Goal: Task Accomplishment & Management: Use online tool/utility

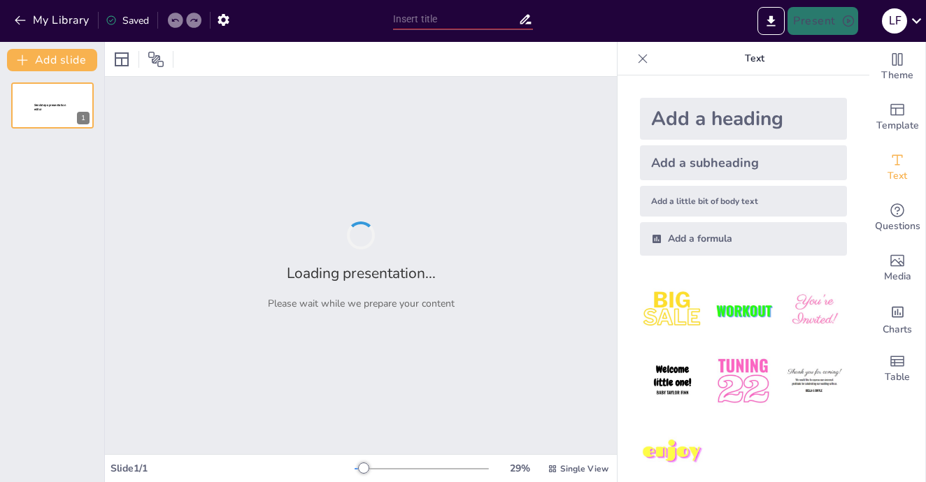
type input "Proceso de Auditoría Administrativa en SEAL: Fases y Responsabilidades"
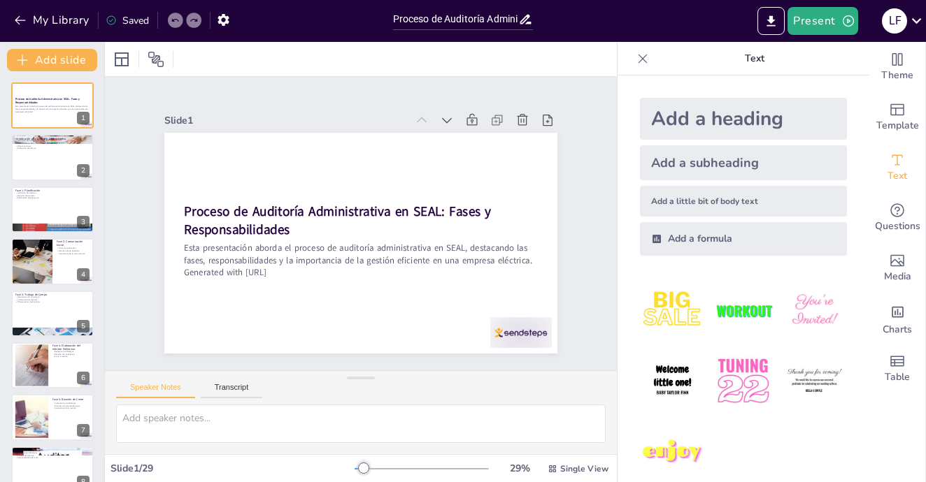
checkbox input "true"
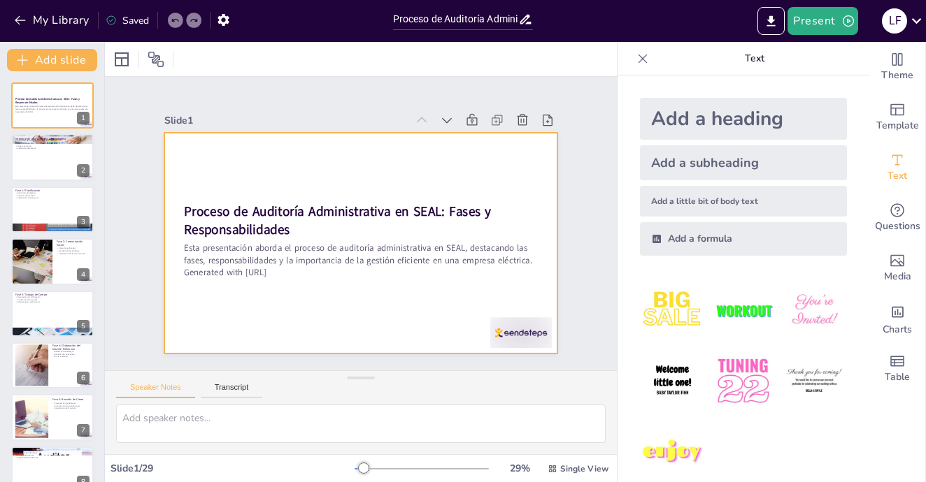
checkbox input "true"
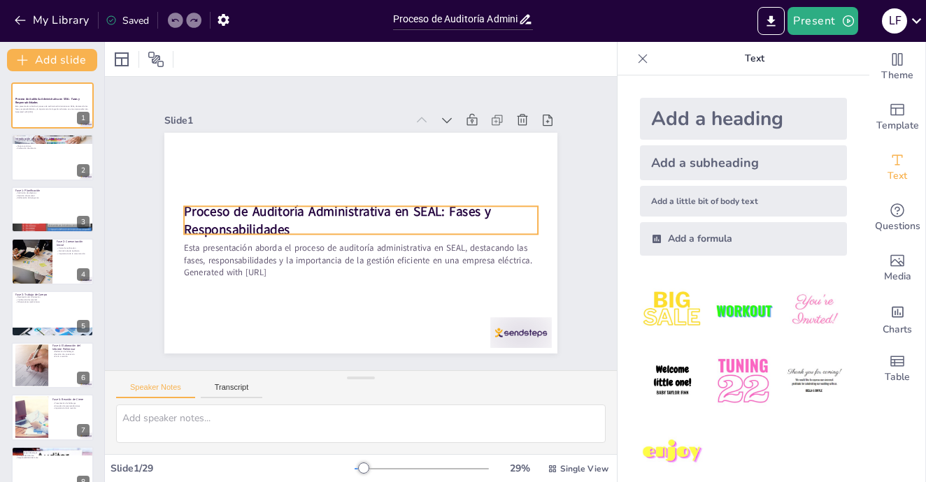
checkbox input "true"
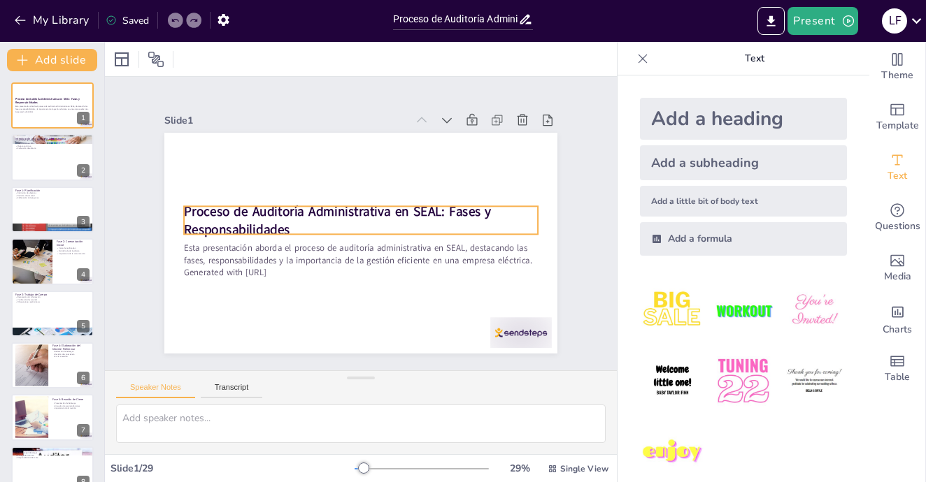
checkbox input "true"
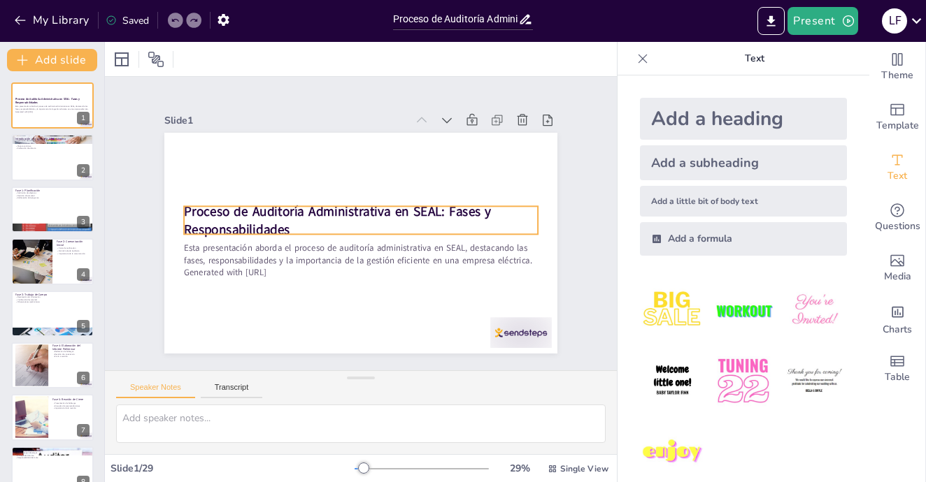
checkbox input "true"
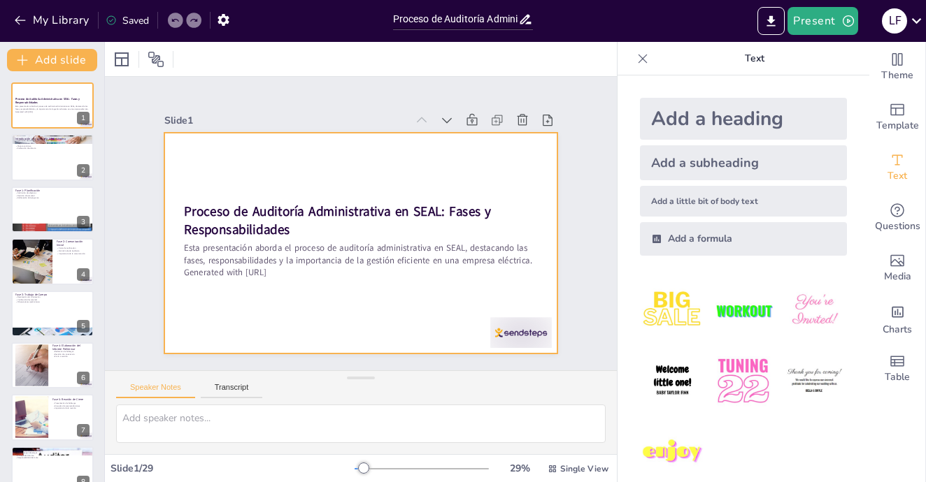
checkbox input "true"
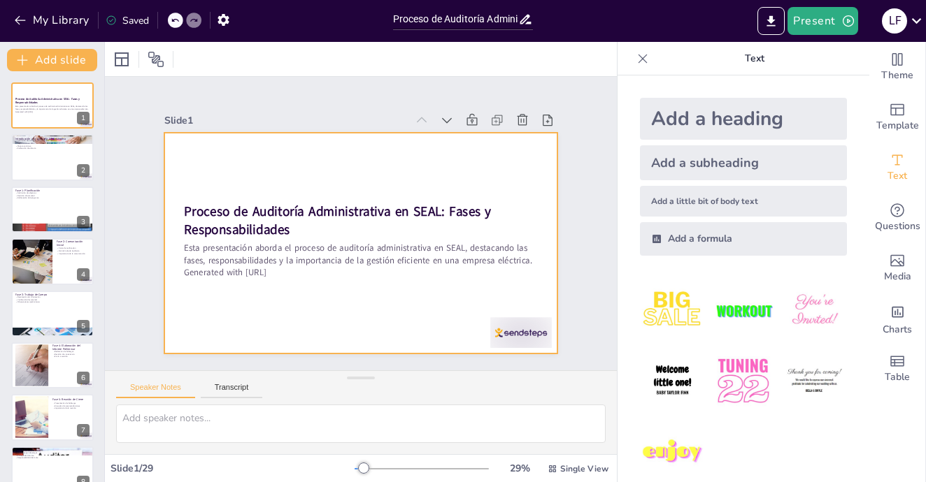
type textarea "La auditoría administrativa se refiere a un examen sistemático de las funciones…"
checkbox input "true"
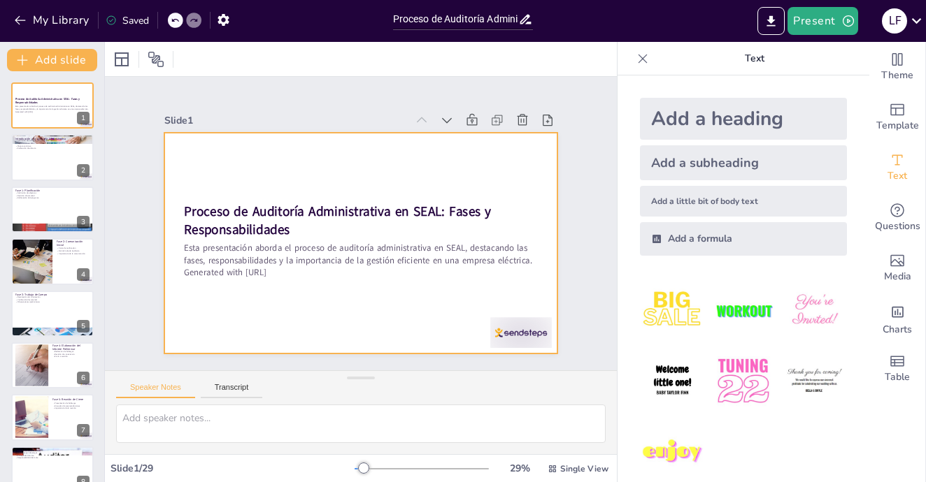
checkbox input "true"
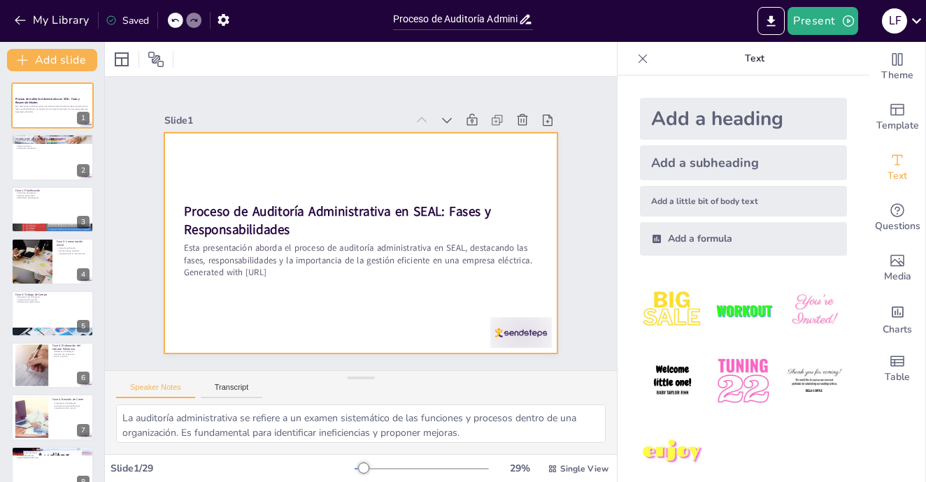
checkbox input "true"
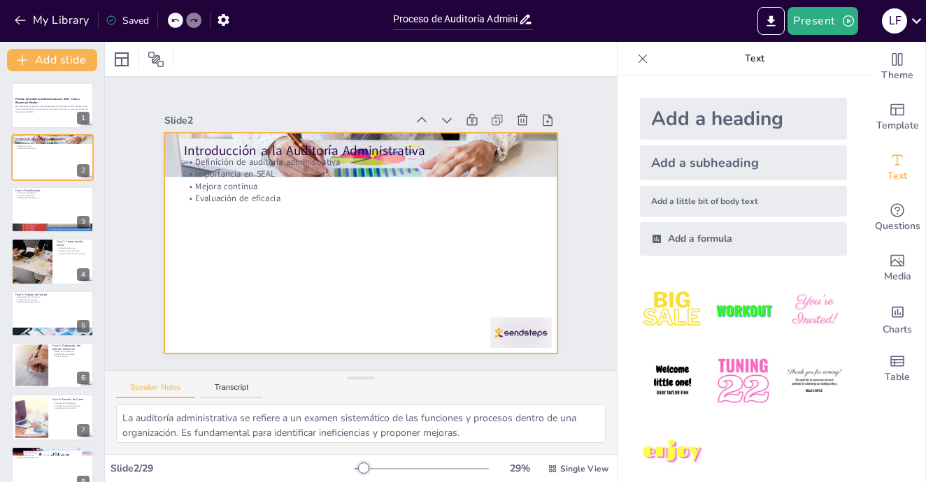
checkbox input "true"
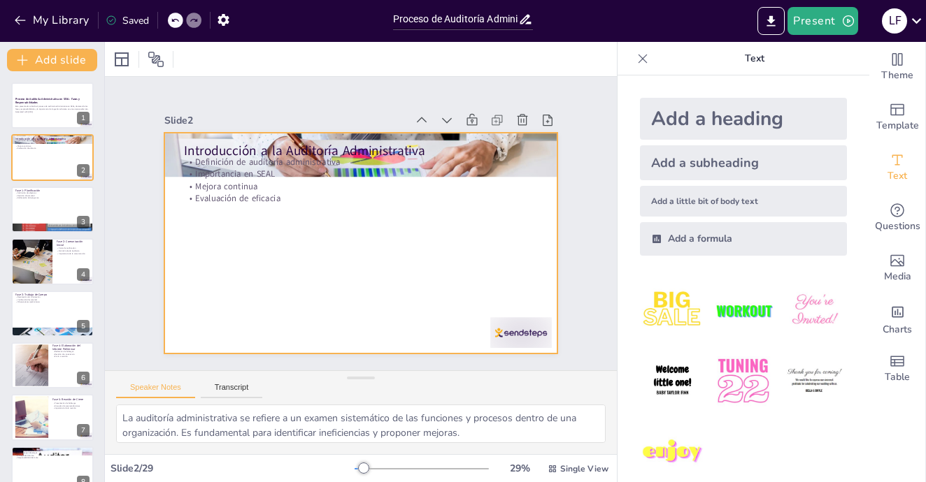
type textarea "Definir los objetivos es esencial para guiar el proceso de auditoría y asegurar…"
checkbox input "true"
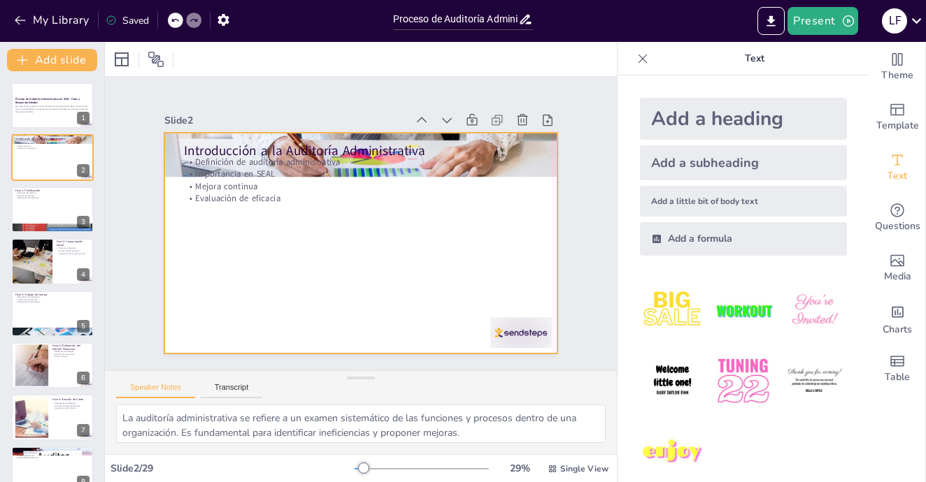
checkbox input "true"
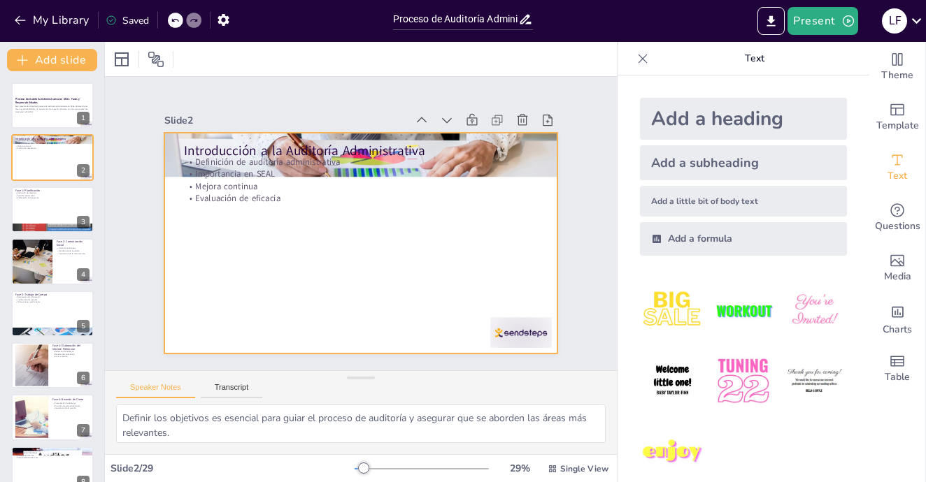
checkbox input "true"
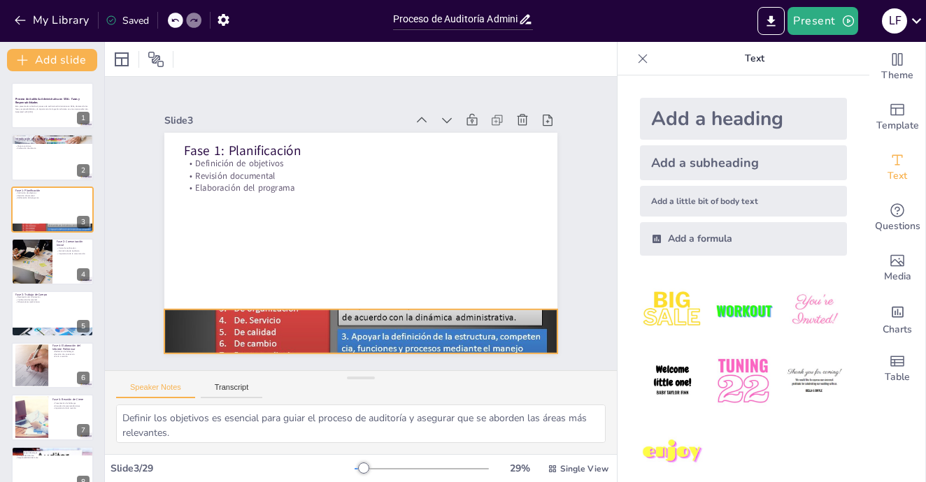
checkbox input "true"
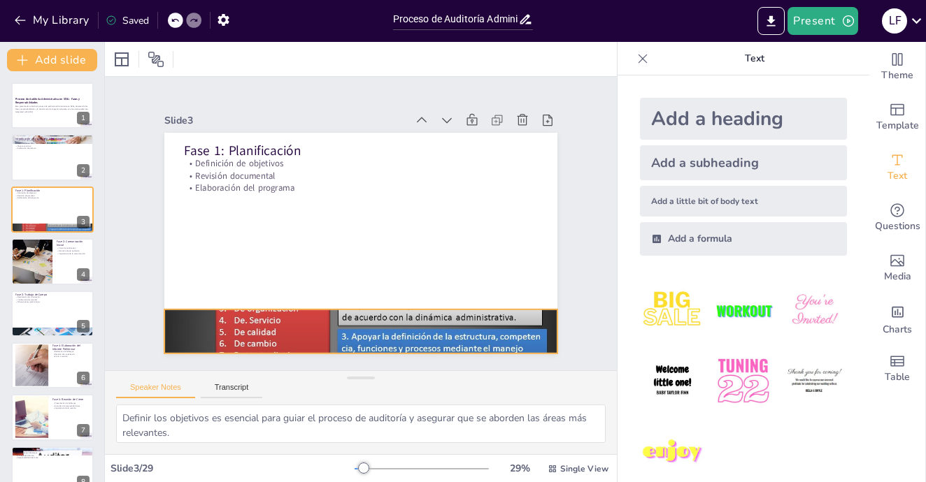
type textarea "La carta de notificación es un documento formal que establece el inicio de la a…"
checkbox input "true"
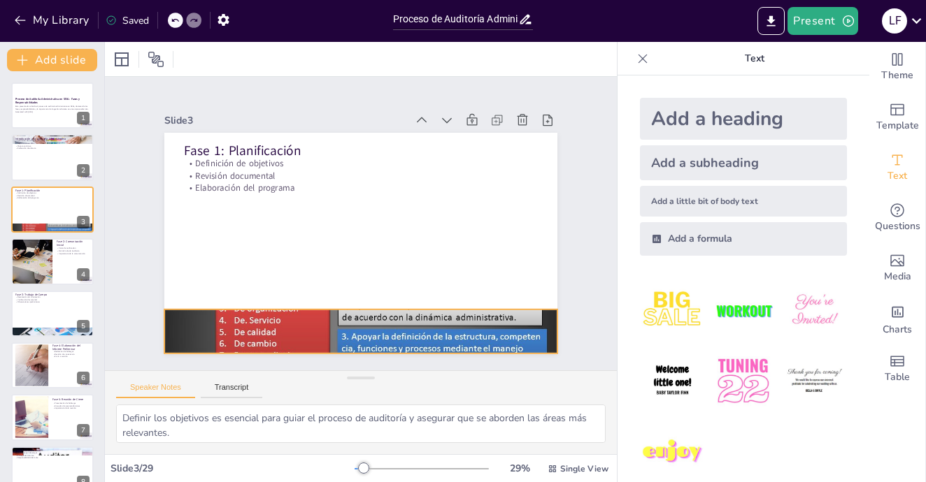
checkbox input "true"
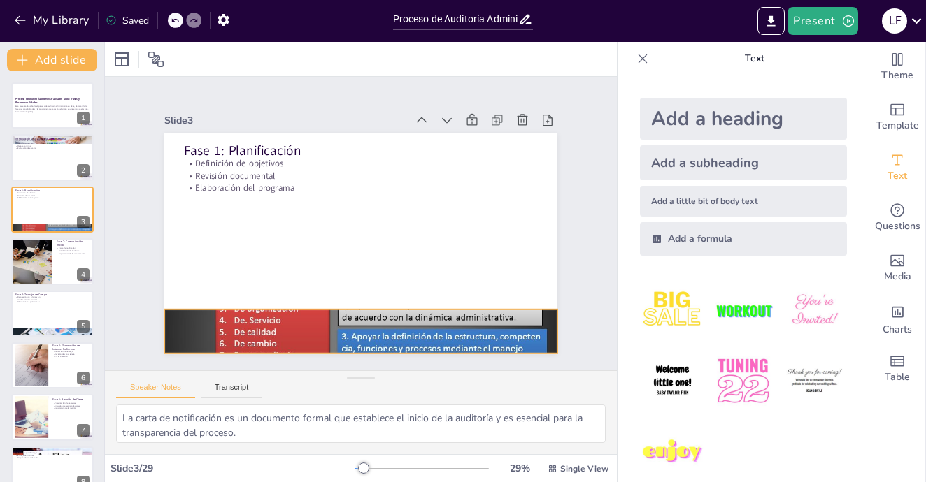
checkbox input "true"
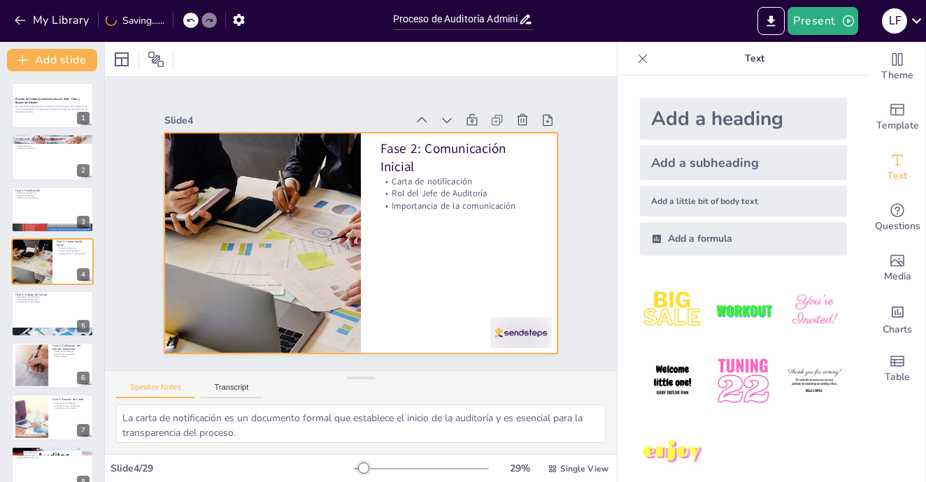
checkbox input "true"
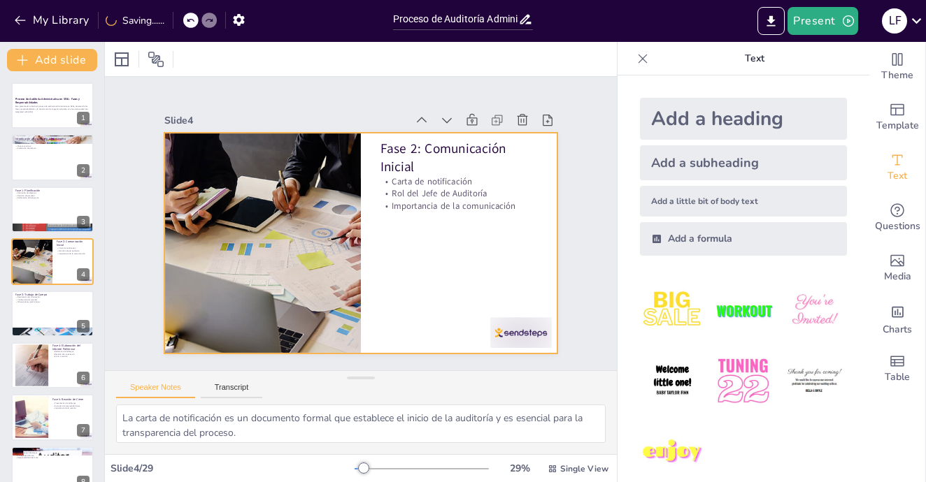
type textarea "La recolección de información es fundamental para entender los procesos y evalu…"
checkbox input "true"
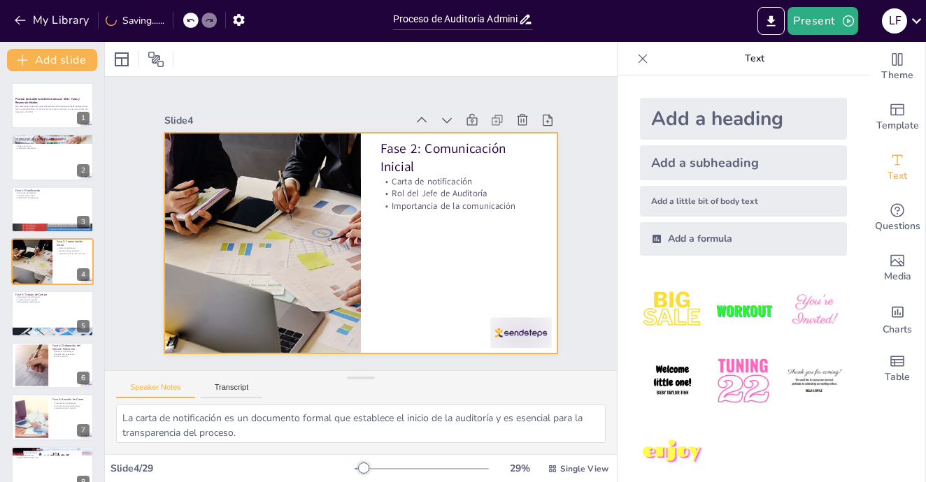
checkbox input "true"
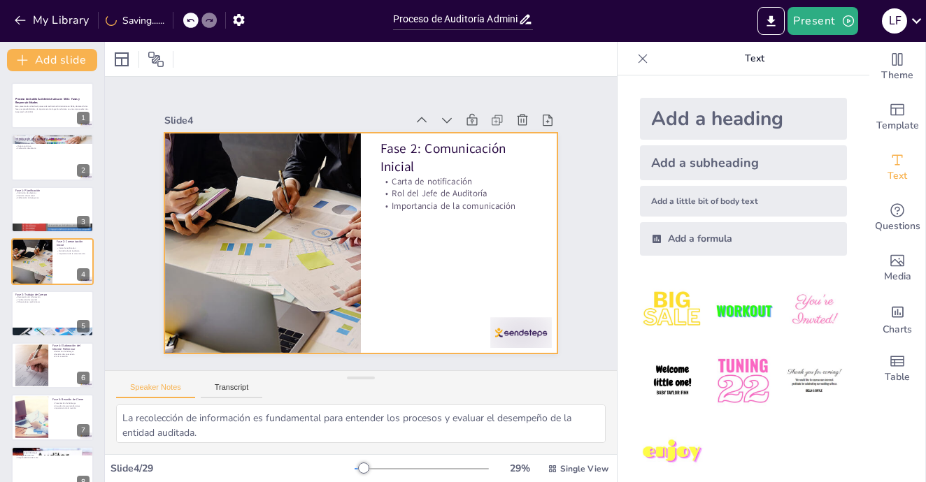
checkbox input "true"
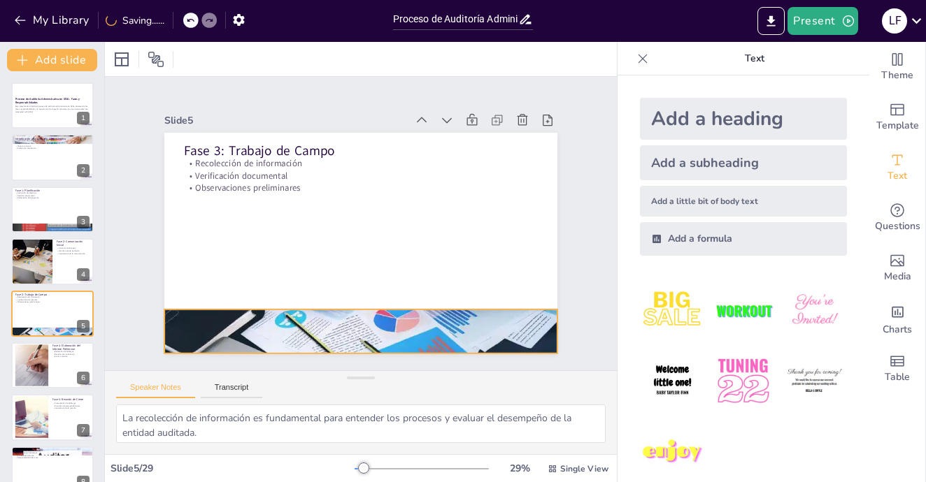
checkbox input "true"
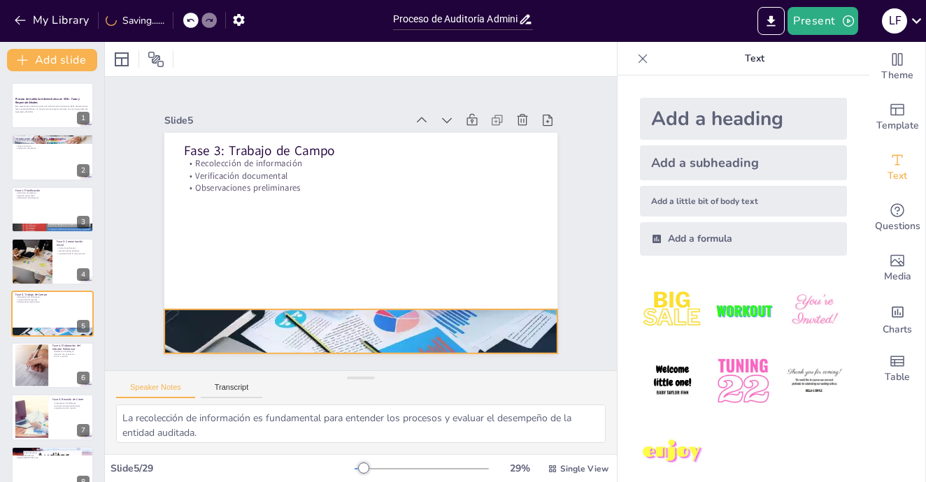
type textarea "La redacción de hallazgos es un paso crítico que debe ser claro y conciso para …"
checkbox input "true"
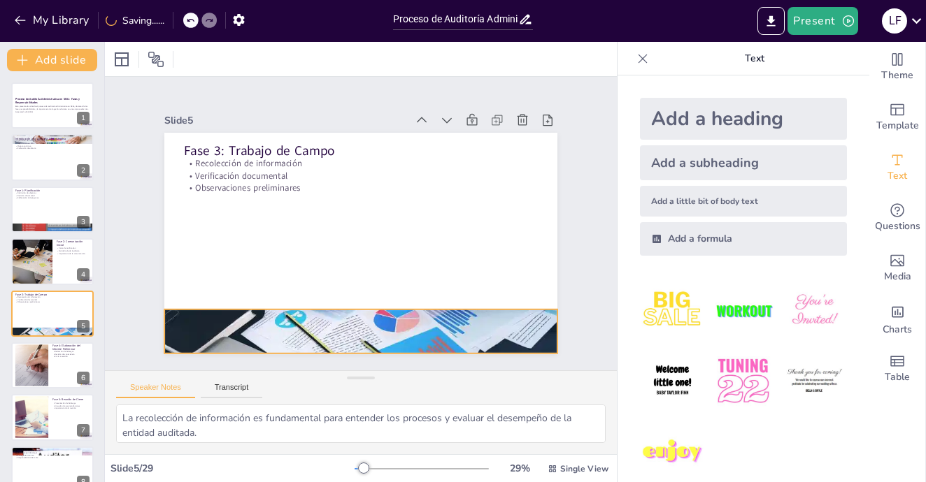
checkbox input "true"
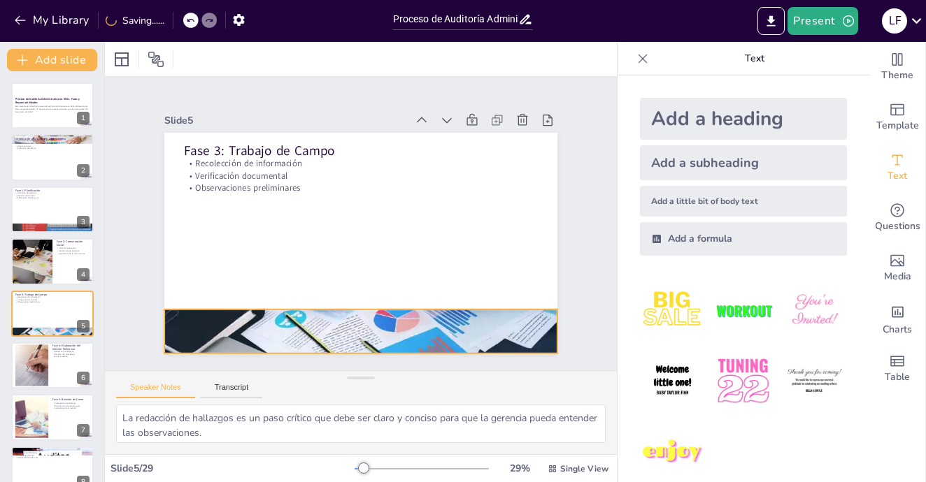
checkbox input "true"
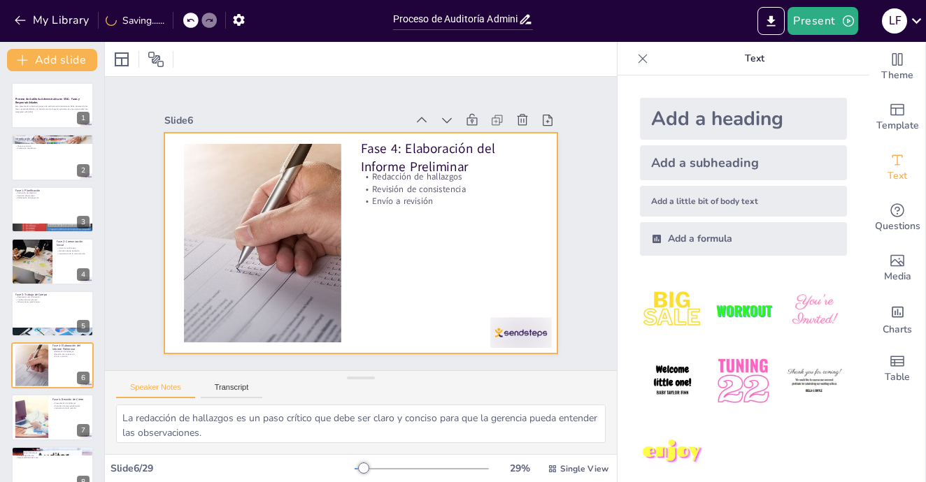
checkbox input "true"
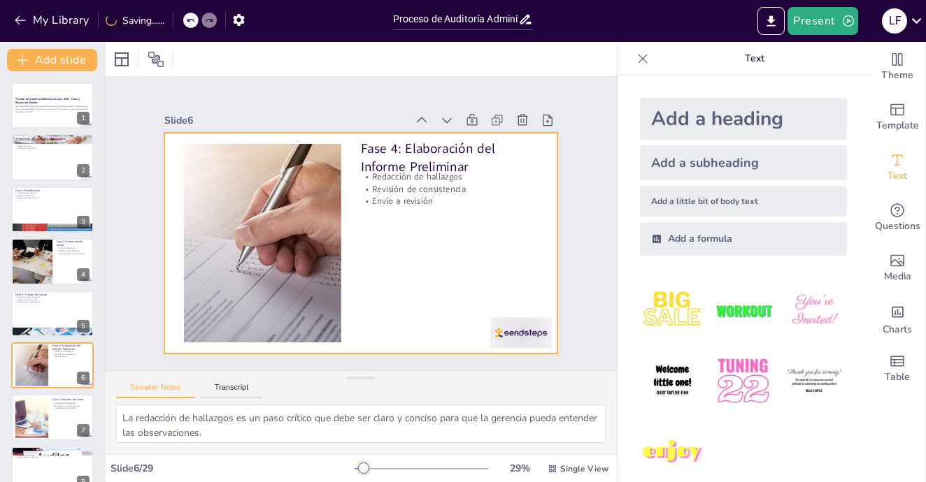
type textarea "La presentación de hallazgos es un momento clave para comunicar los resultados …"
checkbox input "true"
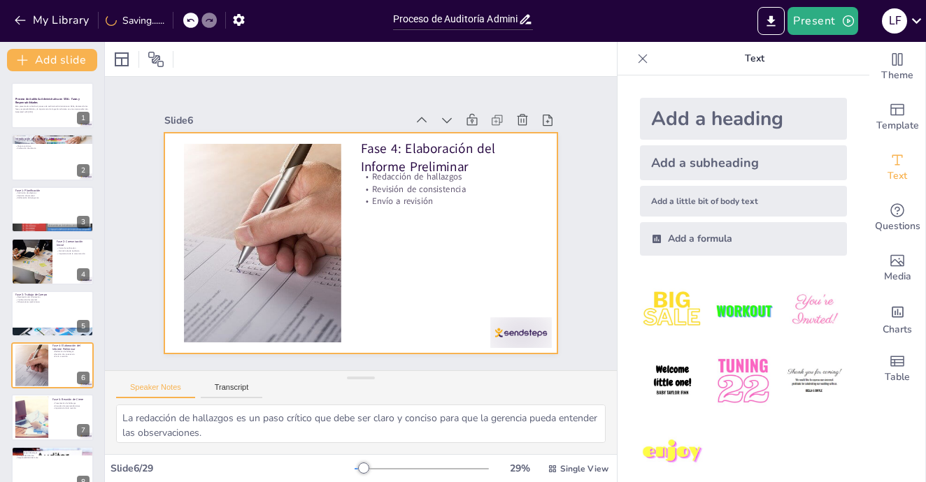
checkbox input "true"
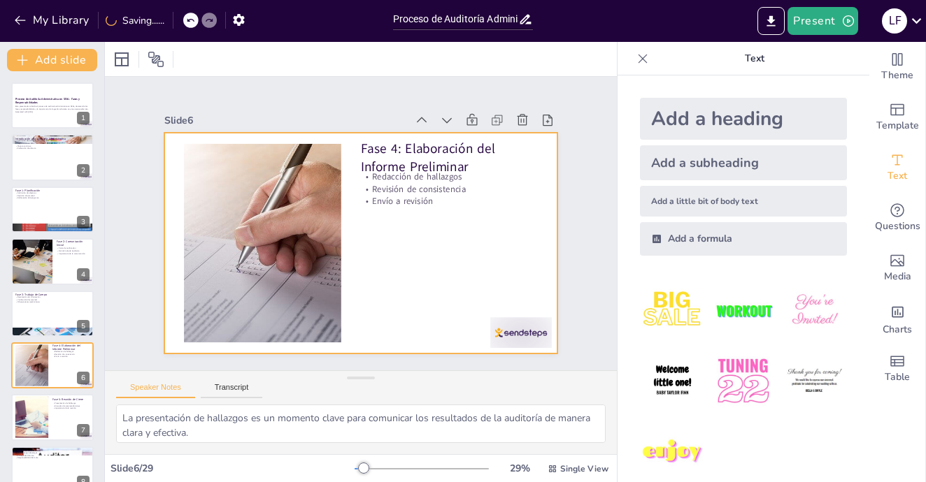
checkbox input "true"
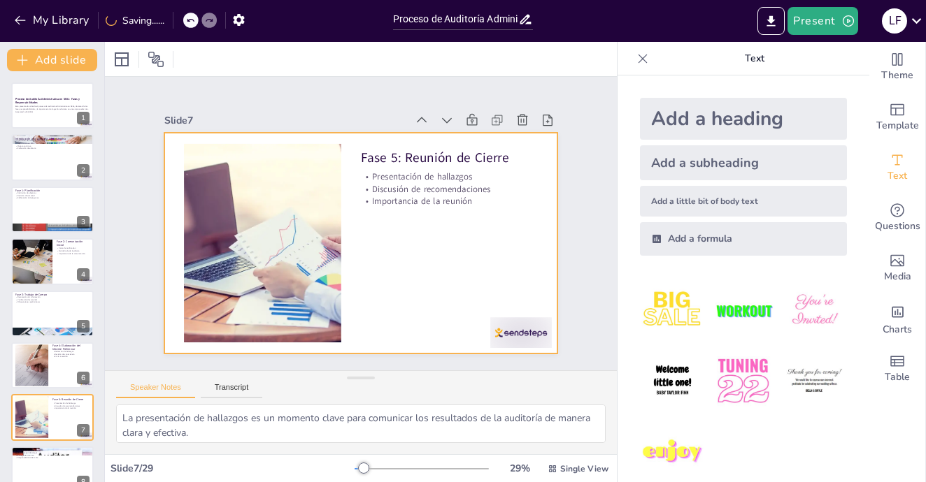
checkbox input "true"
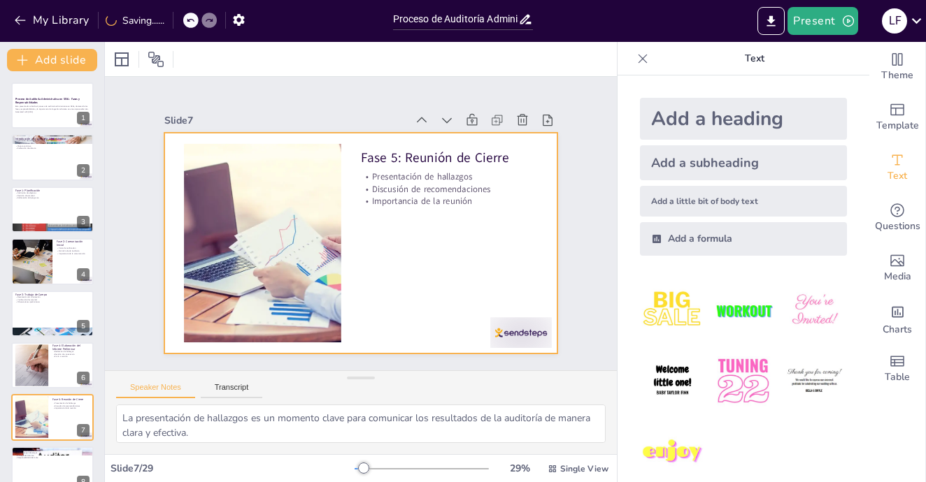
checkbox input "true"
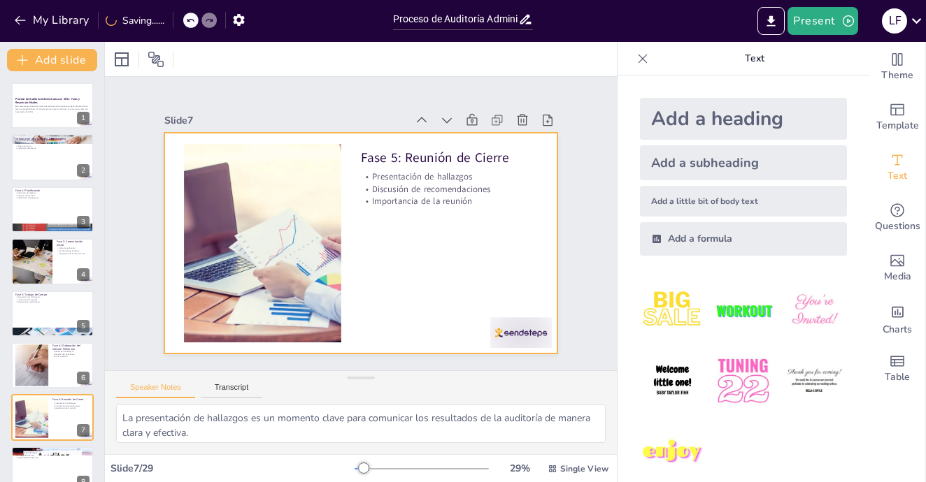
checkbox input "true"
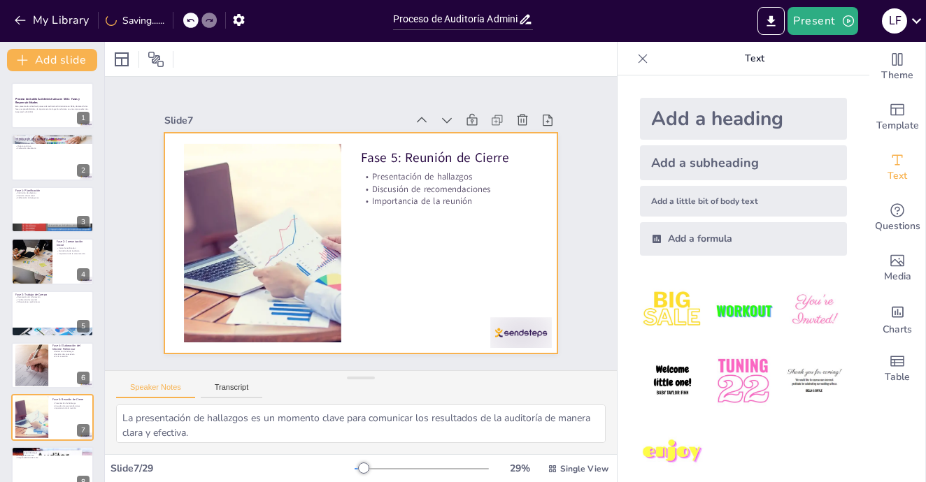
type textarea "La redacción de hallazgos es un paso crítico que debe ser claro y conciso para …"
checkbox input "true"
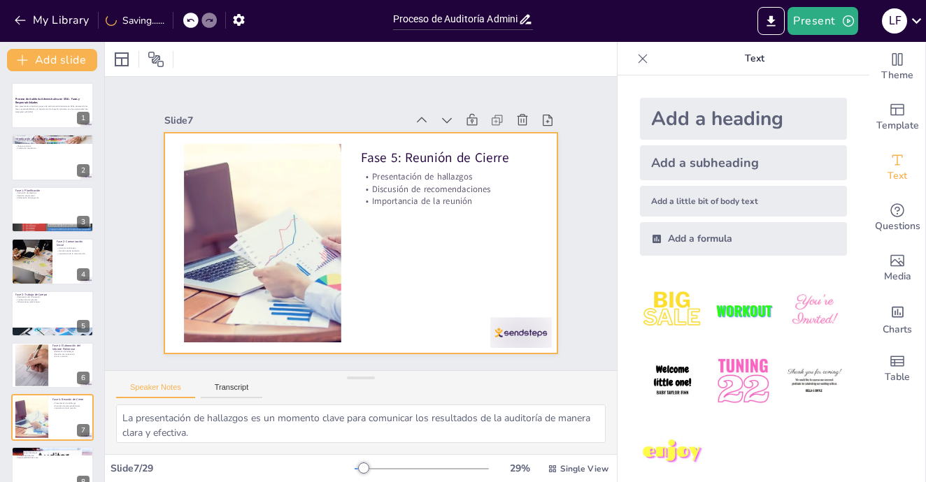
checkbox input "true"
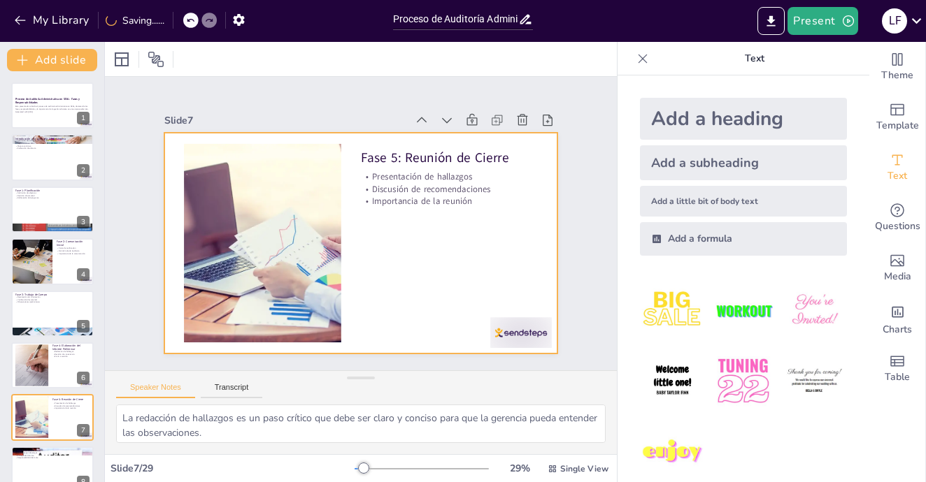
checkbox input "true"
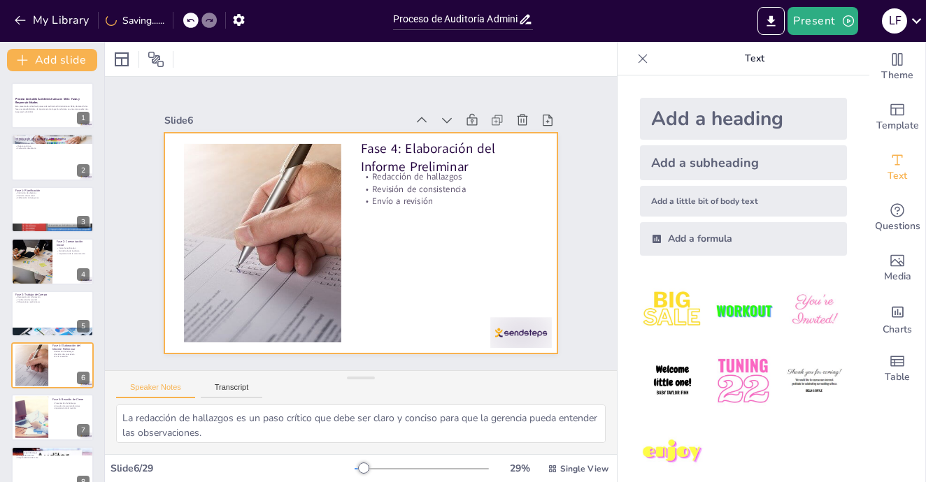
type textarea "La recolección de información es fundamental para entender los procesos y evalu…"
checkbox input "true"
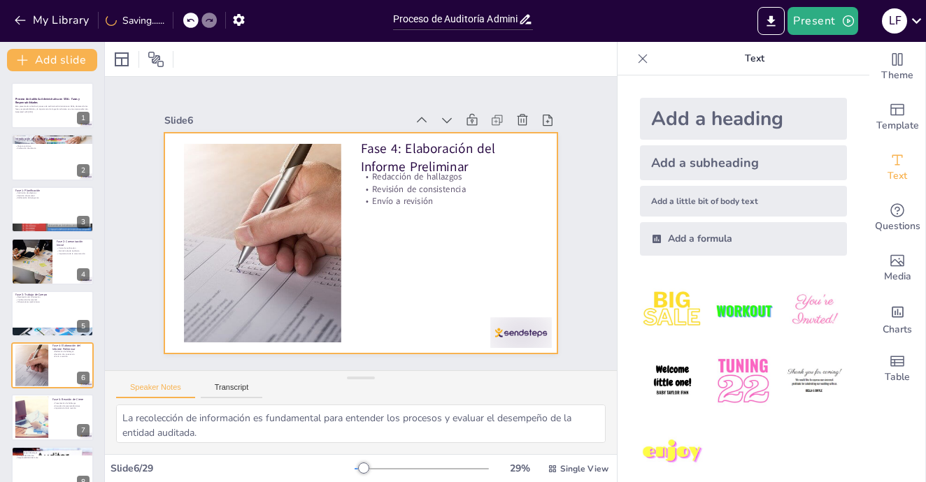
checkbox input "true"
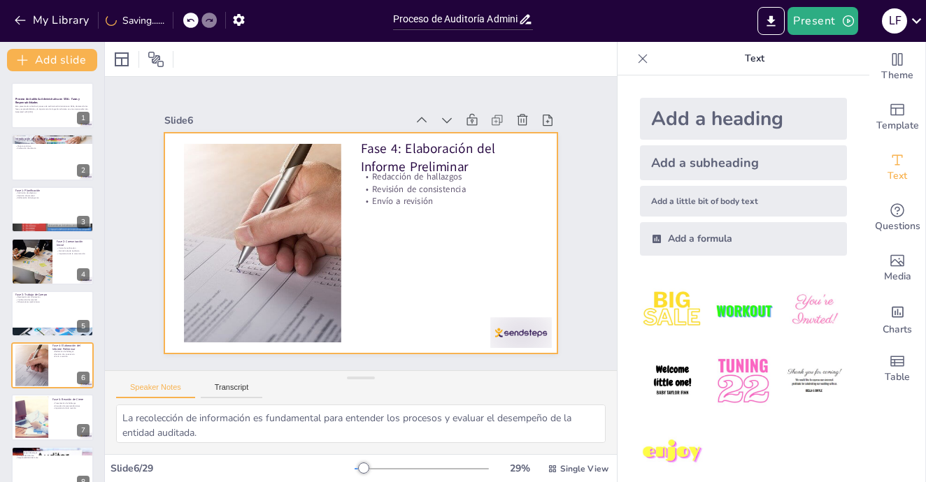
checkbox input "true"
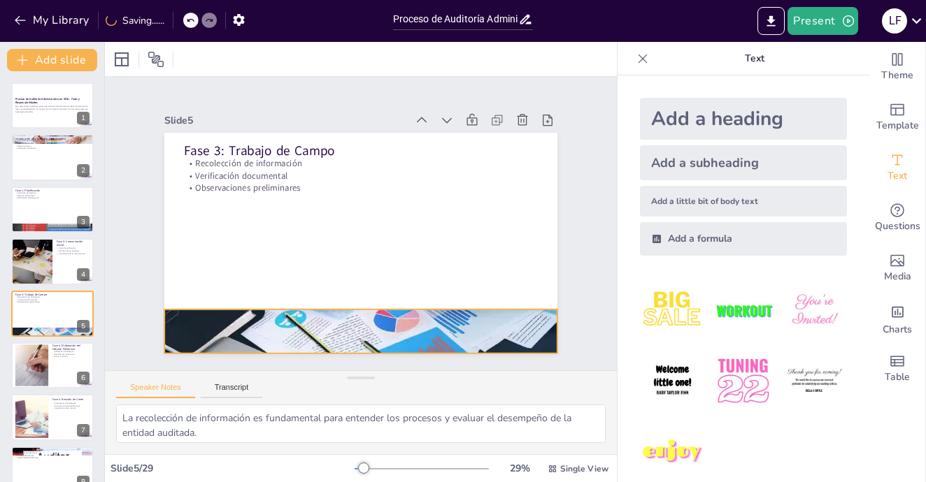
type textarea "La carta de notificación es un documento formal que establece el inicio de la a…"
checkbox input "true"
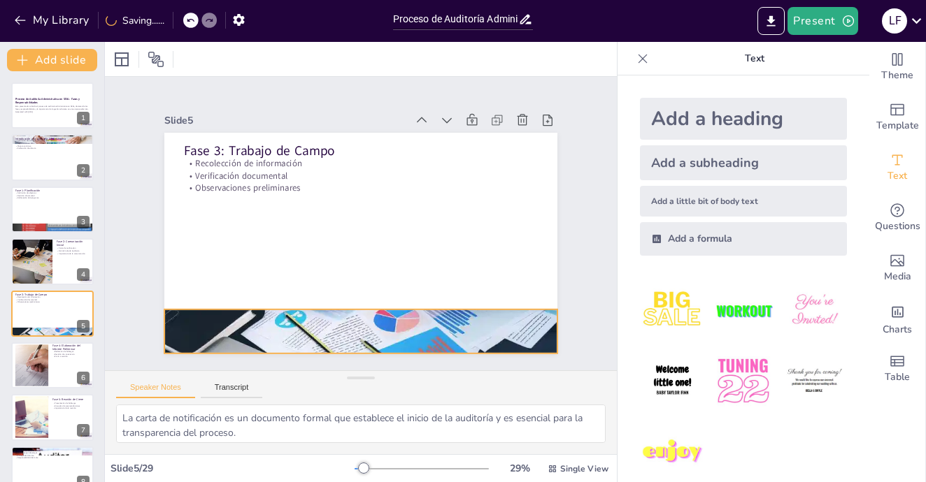
checkbox input "true"
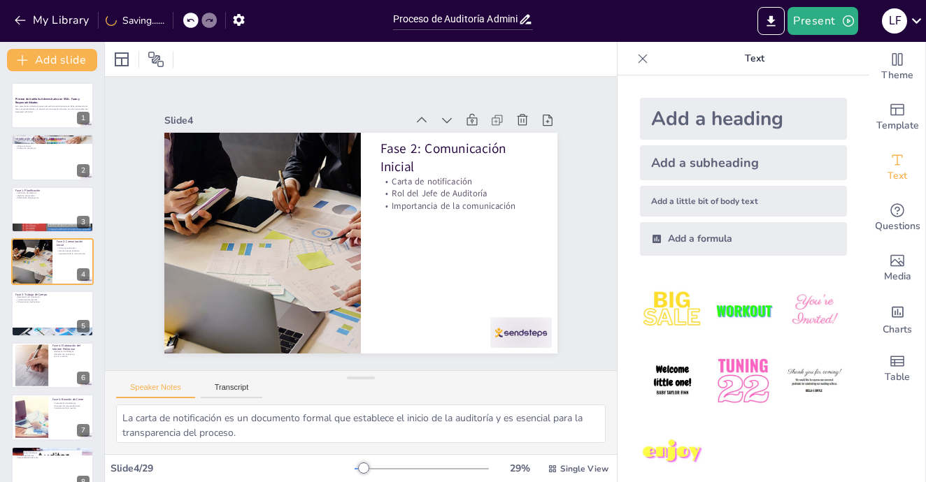
checkbox input "true"
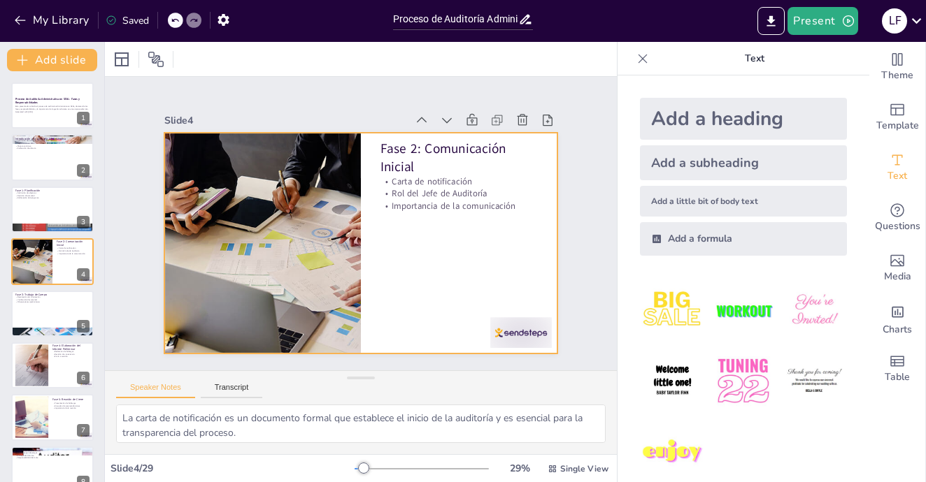
type textarea "Definir los objetivos es esencial para guiar el proceso de auditoría y asegurar…"
checkbox input "true"
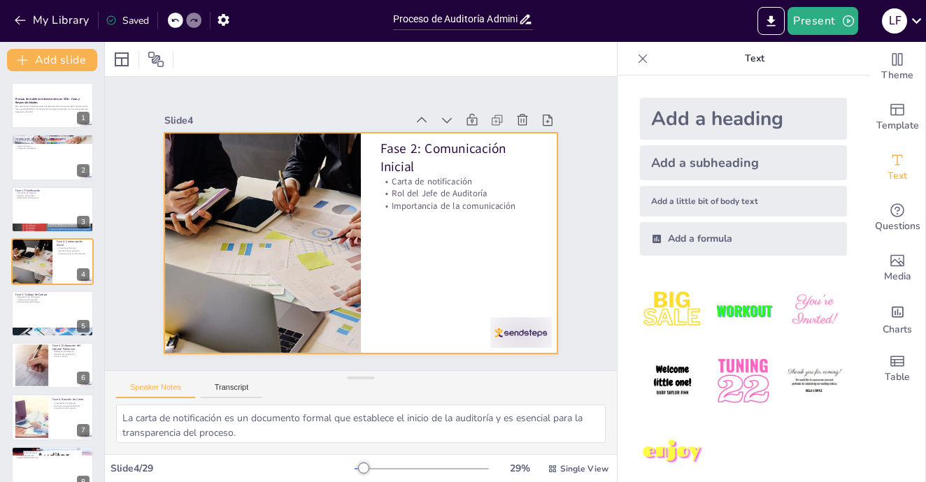
checkbox input "true"
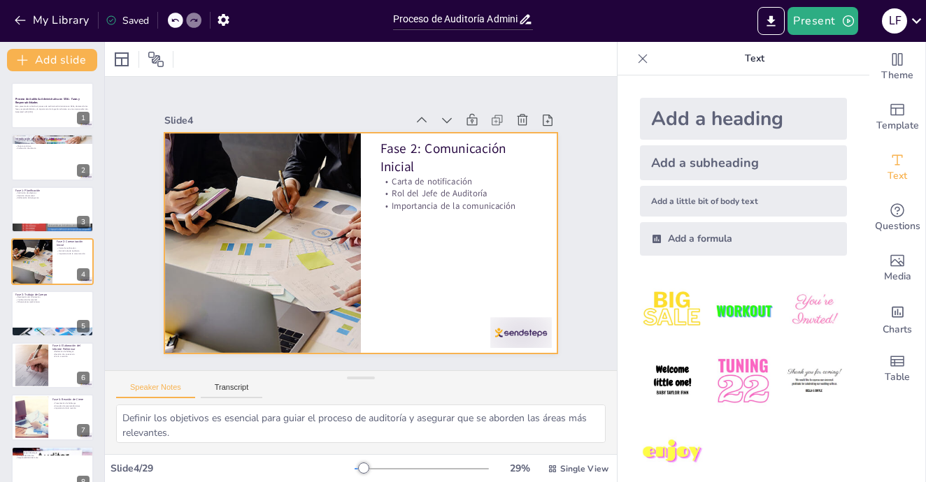
checkbox input "true"
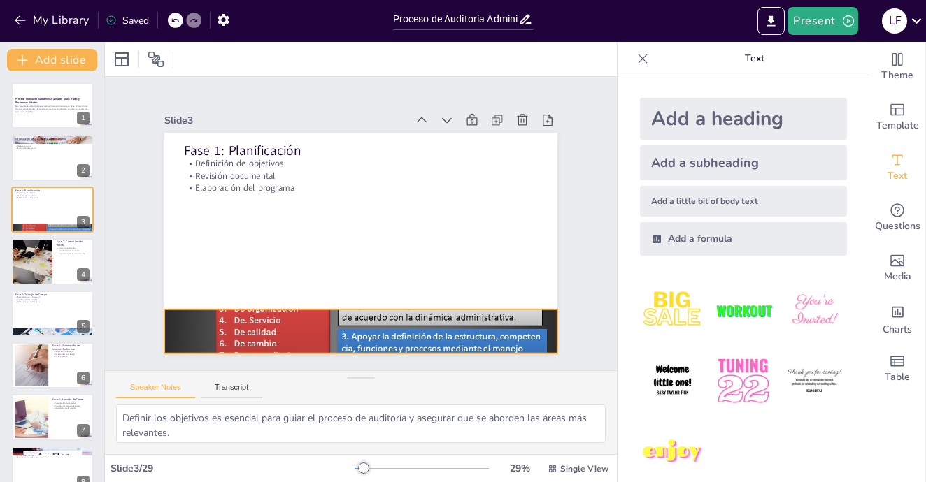
checkbox input "true"
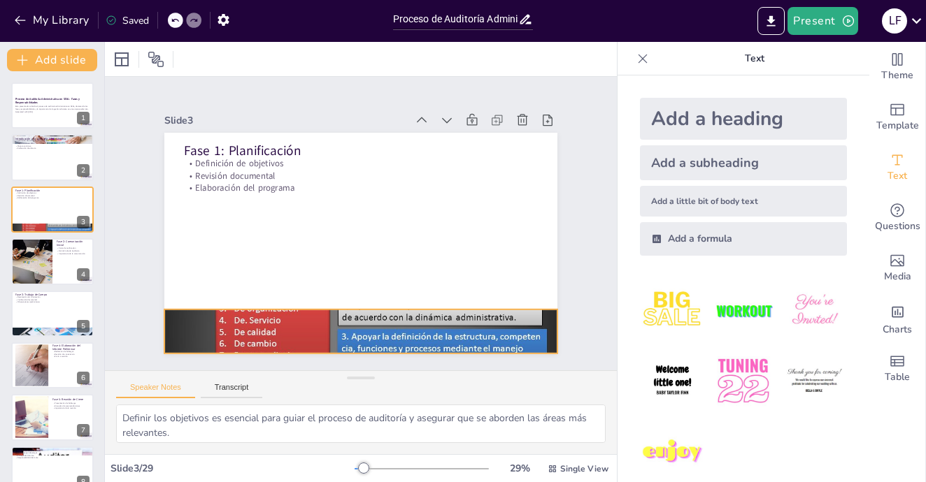
type textarea "La auditoría administrativa se refiere a un examen sistemático de las funciones…"
checkbox input "true"
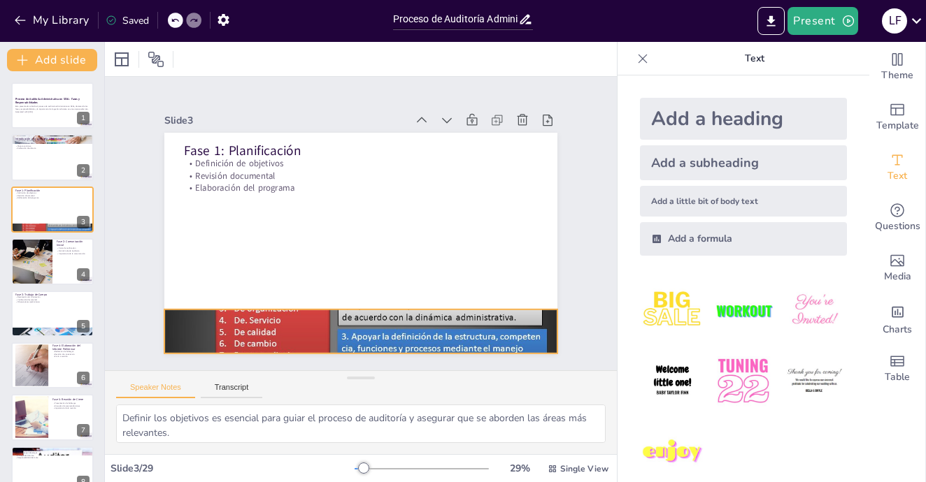
checkbox input "true"
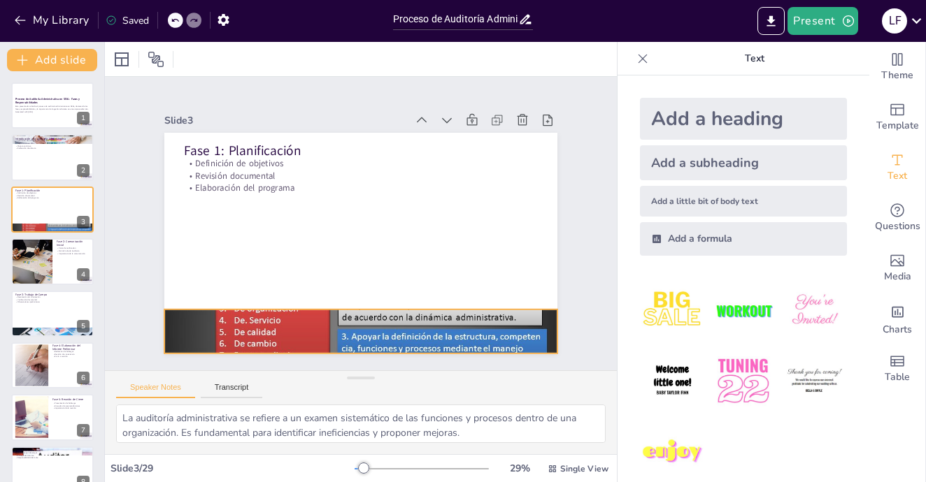
checkbox input "true"
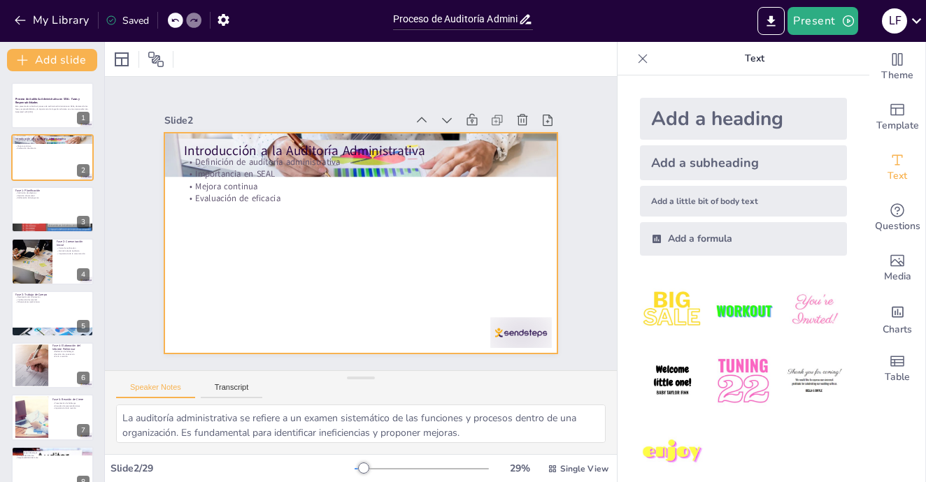
checkbox input "true"
